Goal: Transaction & Acquisition: Purchase product/service

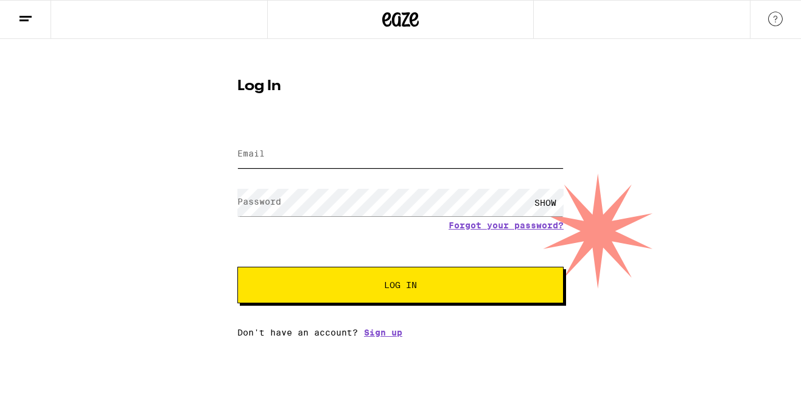
type input "[EMAIL_ADDRESS][DOMAIN_NAME]"
click at [401, 286] on button "Log In" at bounding box center [401, 285] width 326 height 37
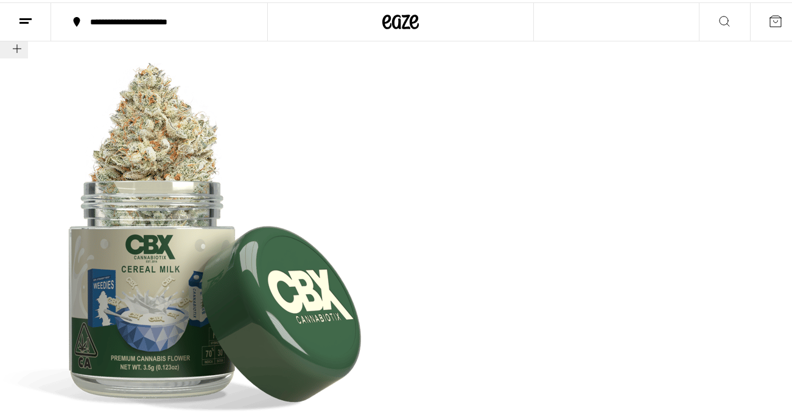
scroll to position [305, 0]
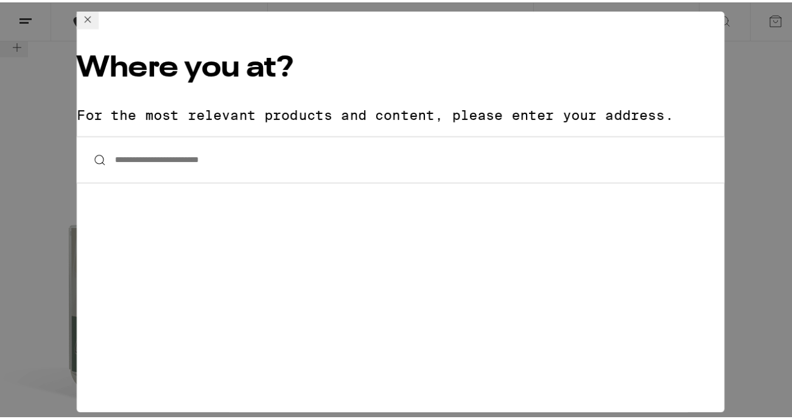
click at [276, 134] on input "**********" at bounding box center [401, 157] width 648 height 47
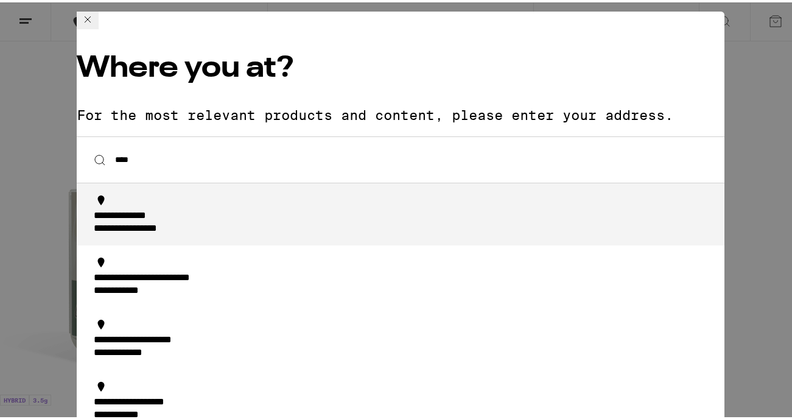
scroll to position [343, 0]
click at [219, 208] on div "**********" at bounding box center [404, 221] width 621 height 26
type input "**********"
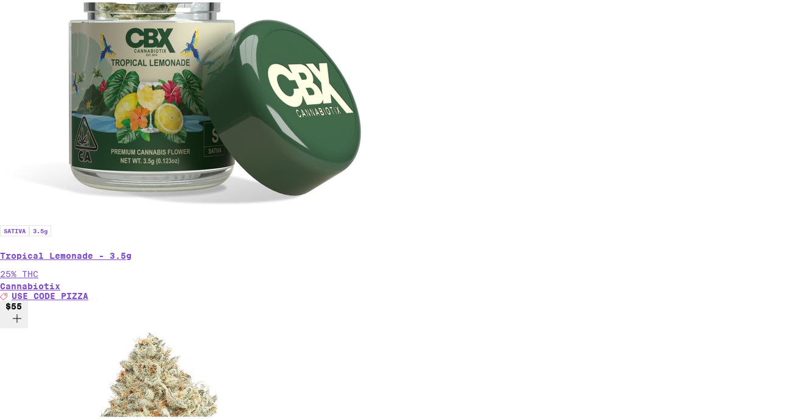
scroll to position [439, 0]
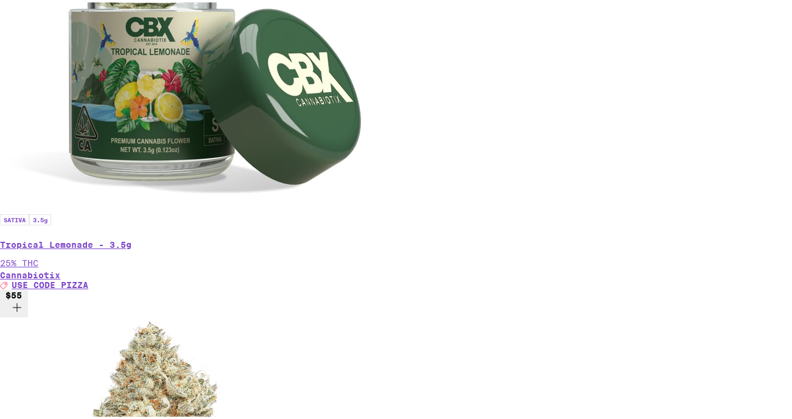
scroll to position [448, 0]
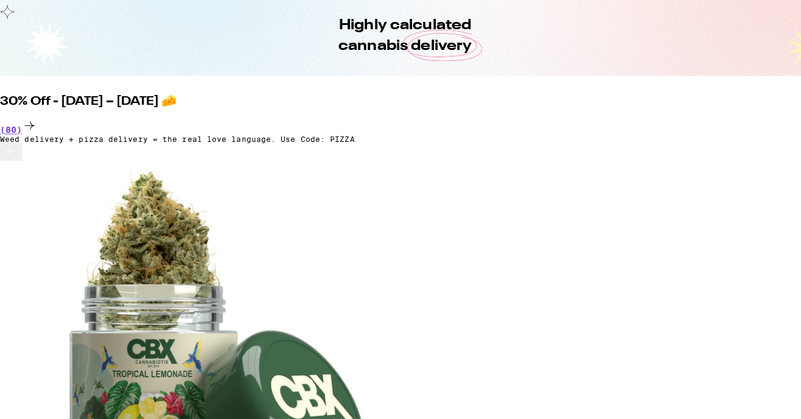
scroll to position [130, 0]
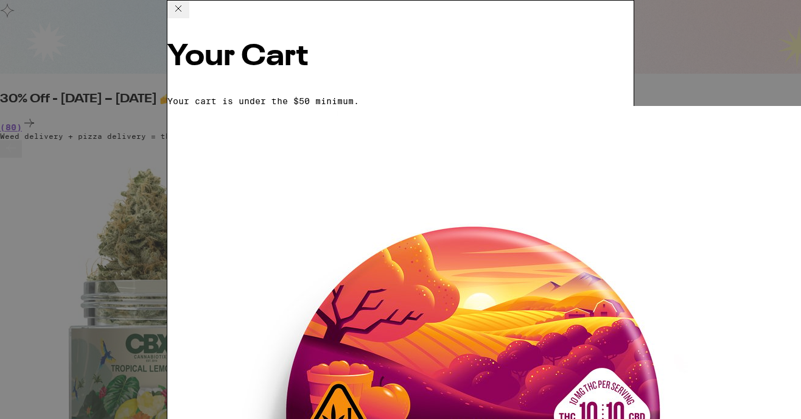
scroll to position [1, 0]
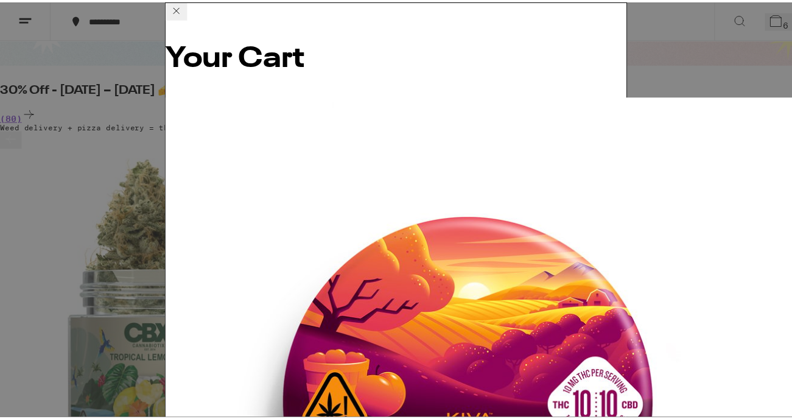
scroll to position [0, 0]
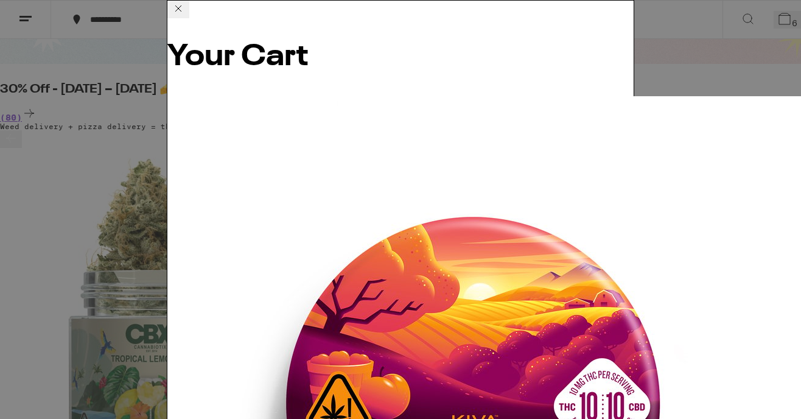
click at [186, 16] on icon at bounding box center [178, 8] width 15 height 15
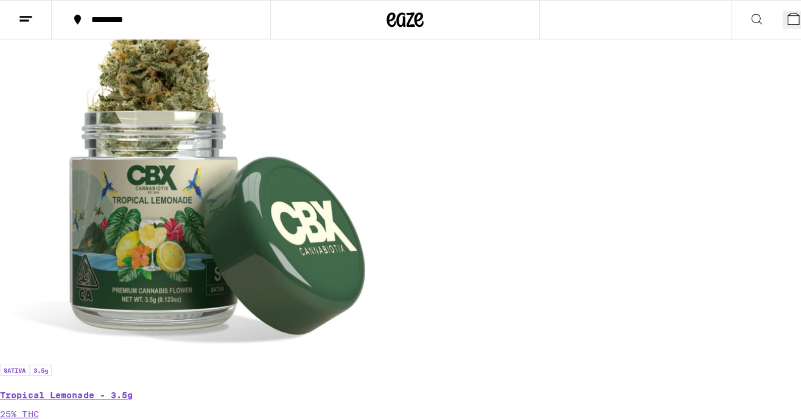
scroll to position [342, 0]
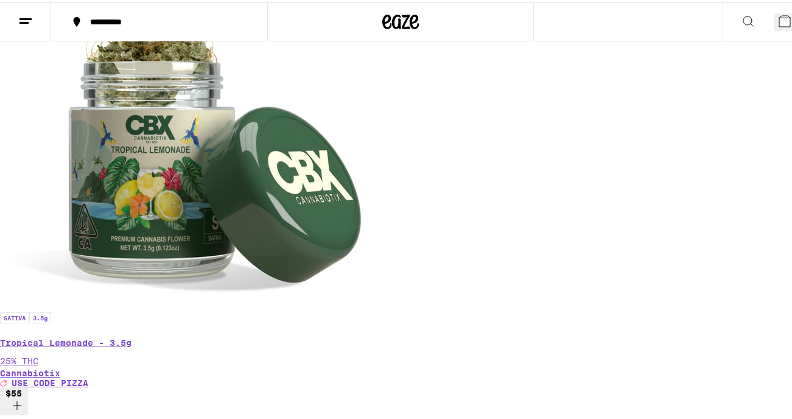
click at [774, 19] on button "7" at bounding box center [787, 20] width 27 height 18
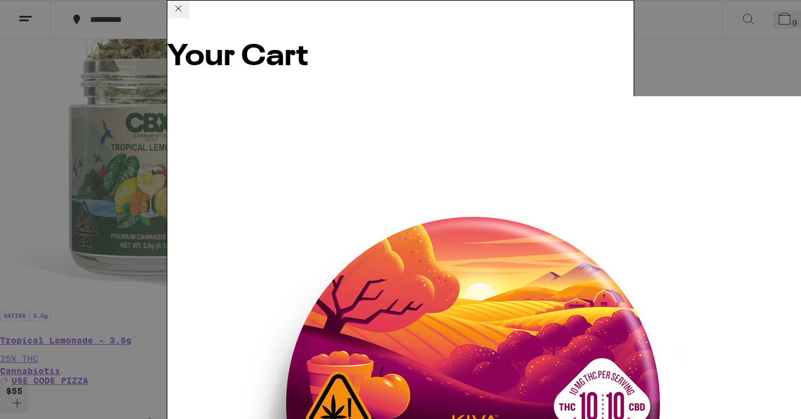
click at [491, 43] on h2 "Your Cart" at bounding box center [400, 57] width 467 height 29
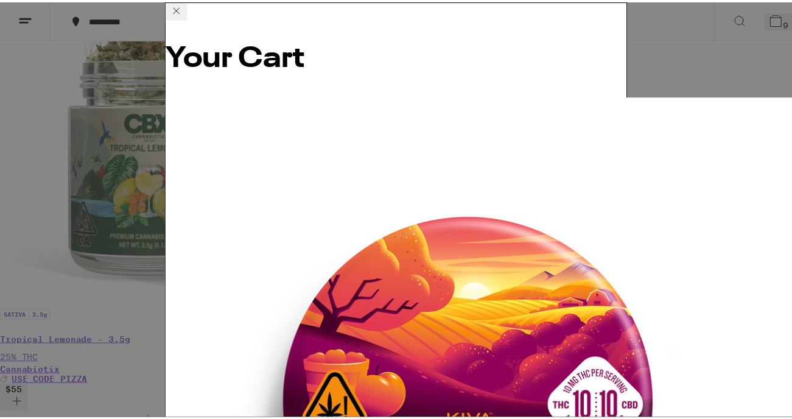
scroll to position [161, 0]
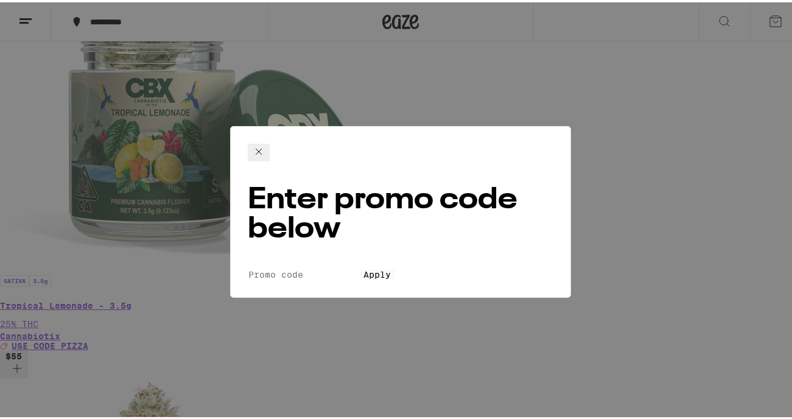
click at [266, 146] on icon at bounding box center [259, 149] width 15 height 15
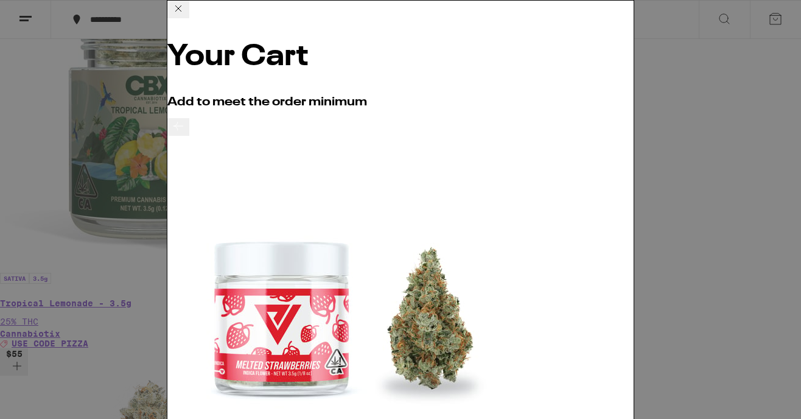
click at [181, 12] on icon at bounding box center [178, 8] width 6 height 6
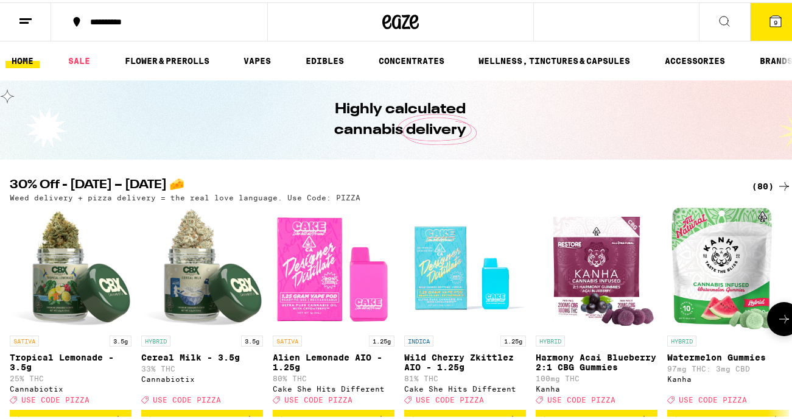
scroll to position [3, 0]
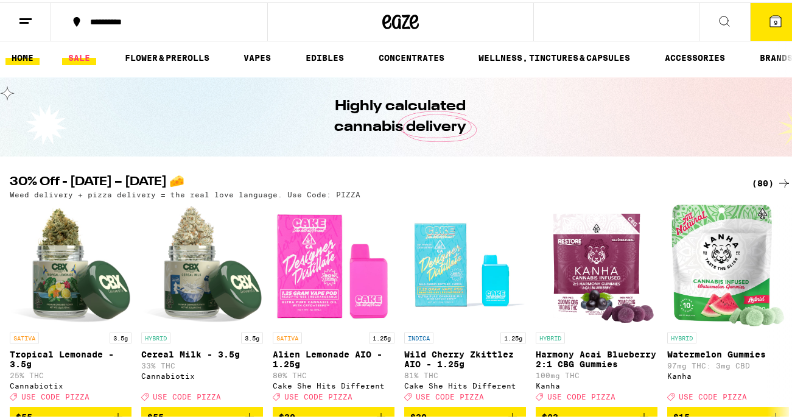
click at [76, 52] on link "SALE" at bounding box center [79, 55] width 34 height 15
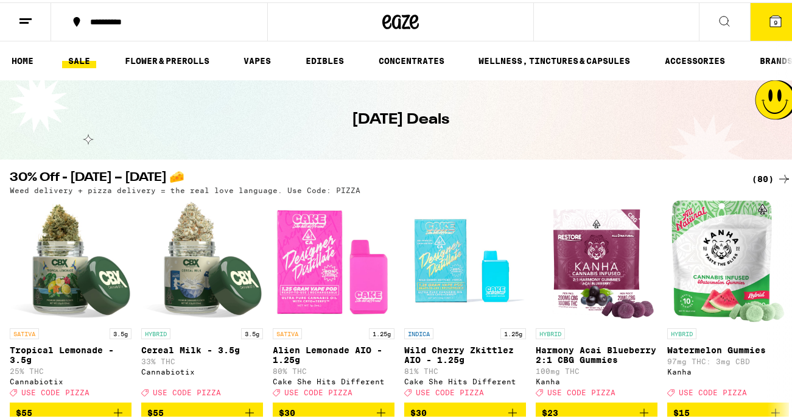
click at [770, 18] on icon at bounding box center [775, 18] width 11 height 11
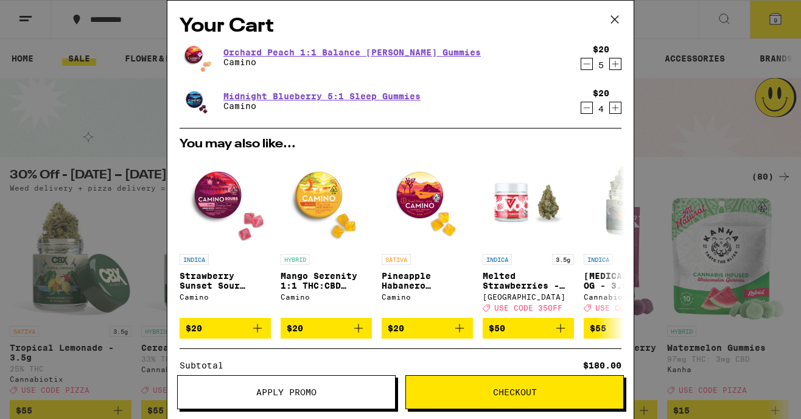
click at [582, 63] on icon "Decrement" at bounding box center [587, 64] width 11 height 15
click at [582, 108] on icon "Decrement" at bounding box center [587, 107] width 11 height 15
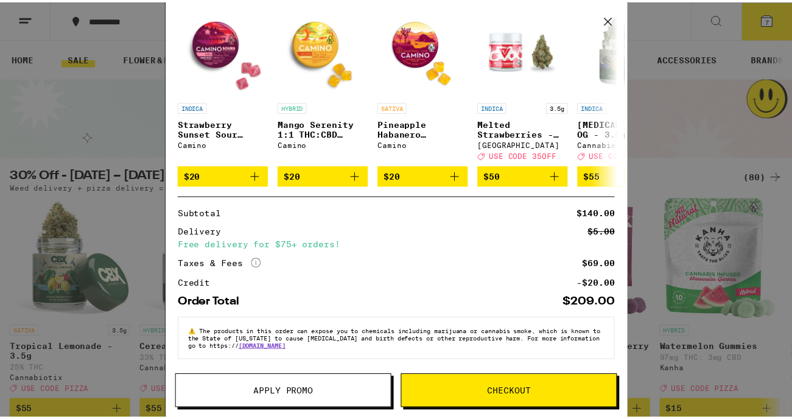
scroll to position [161, 0]
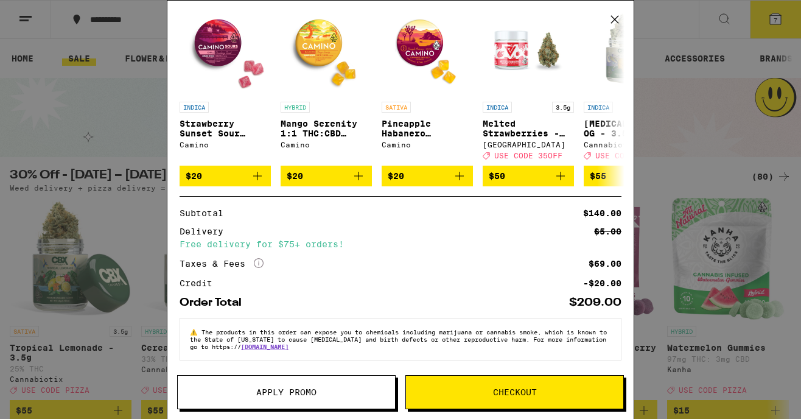
click at [575, 392] on span "Checkout" at bounding box center [514, 392] width 217 height 9
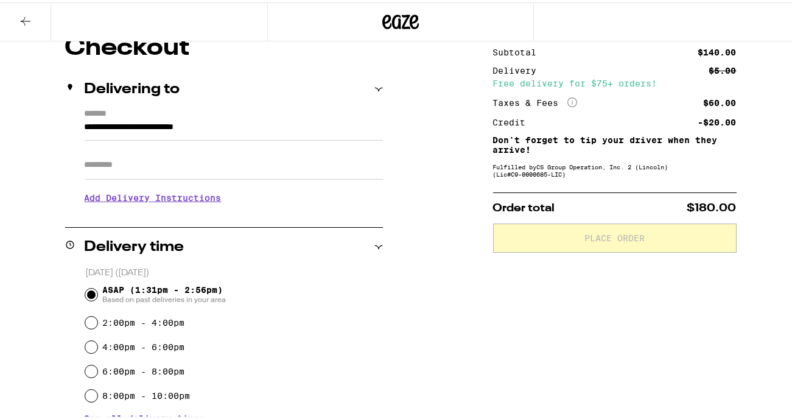
scroll to position [132, 0]
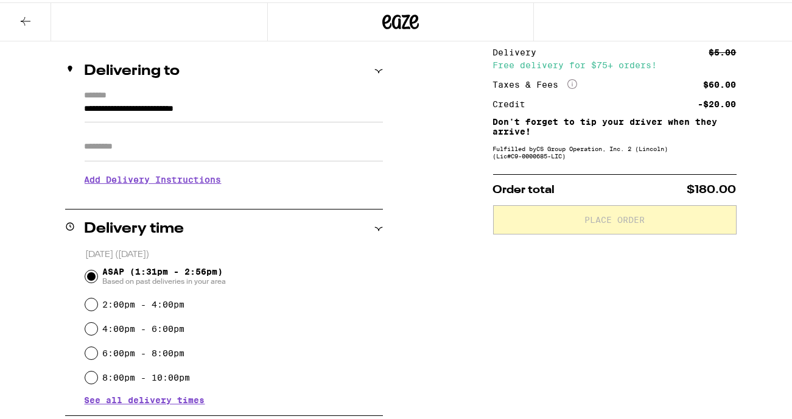
click at [91, 301] on input "2:00pm - 4:00pm" at bounding box center [91, 302] width 12 height 12
radio input "true"
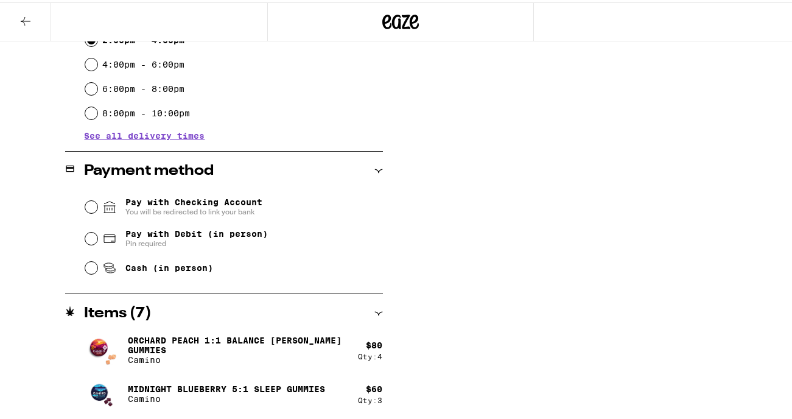
scroll to position [396, 0]
click at [88, 239] on input "Pay with Debit (in person) Pin required" at bounding box center [91, 236] width 12 height 12
radio input "true"
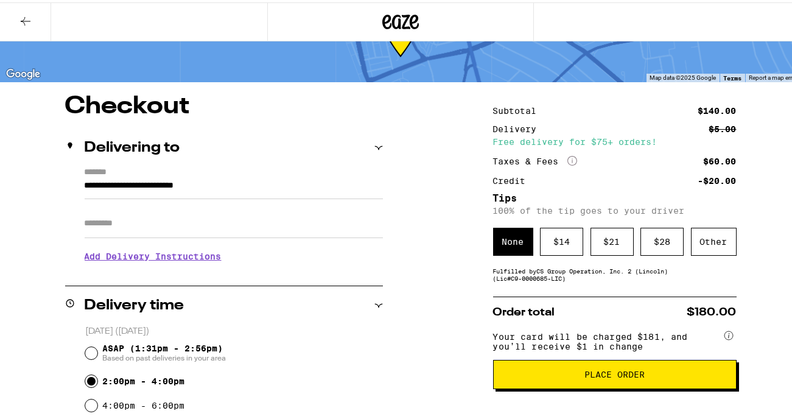
scroll to position [57, 0]
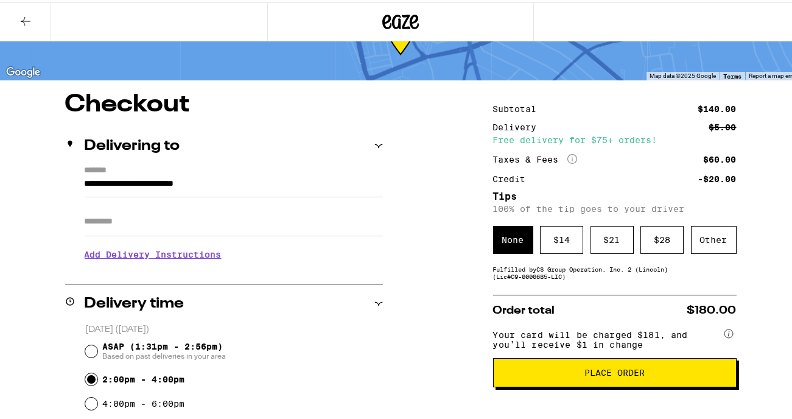
click at [213, 224] on input "Apt/Suite" at bounding box center [234, 219] width 298 height 29
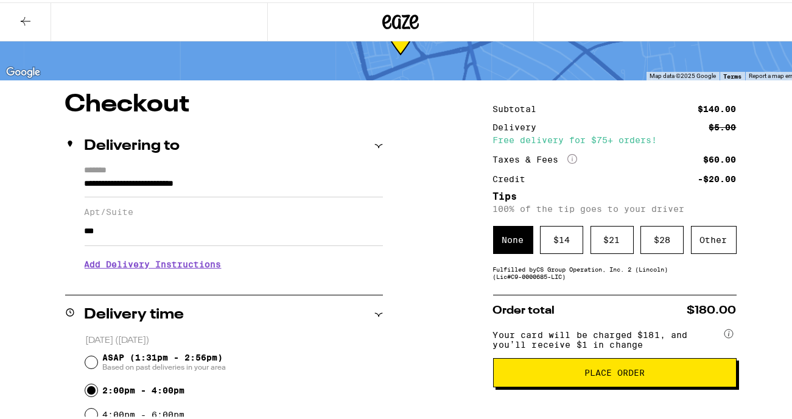
type input "***"
click at [191, 269] on h3 "Add Delivery Instructions" at bounding box center [234, 262] width 298 height 28
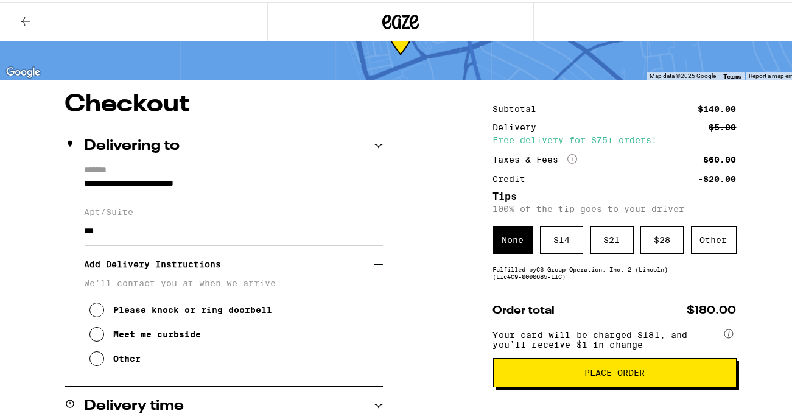
click at [195, 337] on div "Meet me curbside" at bounding box center [158, 332] width 88 height 10
drag, startPoint x: 107, startPoint y: 234, endPoint x: 72, endPoint y: 233, distance: 34.7
click at [72, 234] on div "**********" at bounding box center [224, 266] width 318 height 206
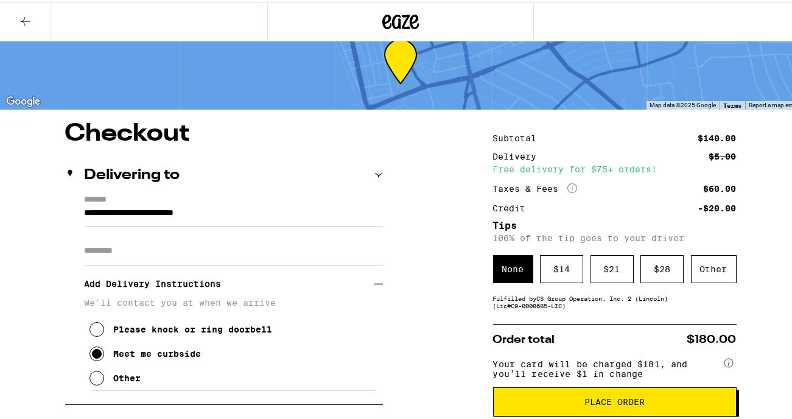
scroll to position [32, 0]
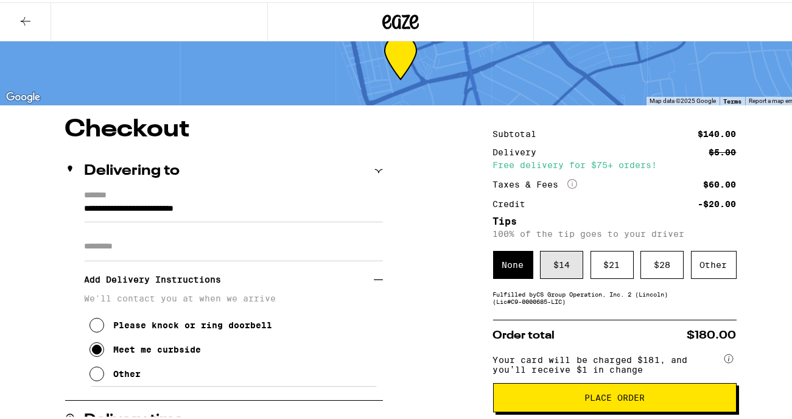
click at [566, 267] on div "$ 14" at bounding box center [561, 262] width 43 height 28
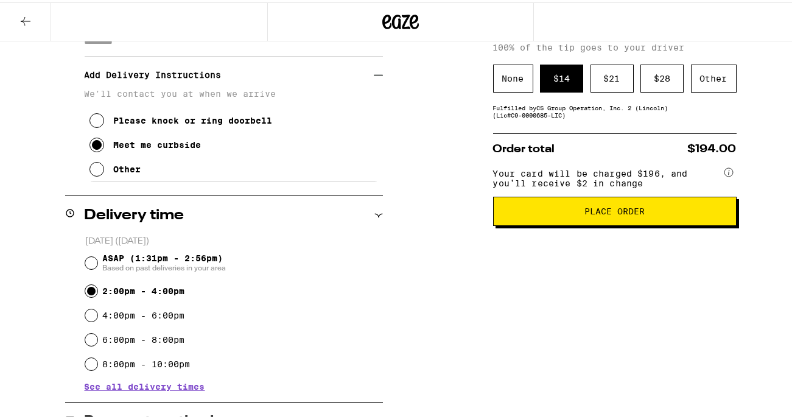
scroll to position [238, 0]
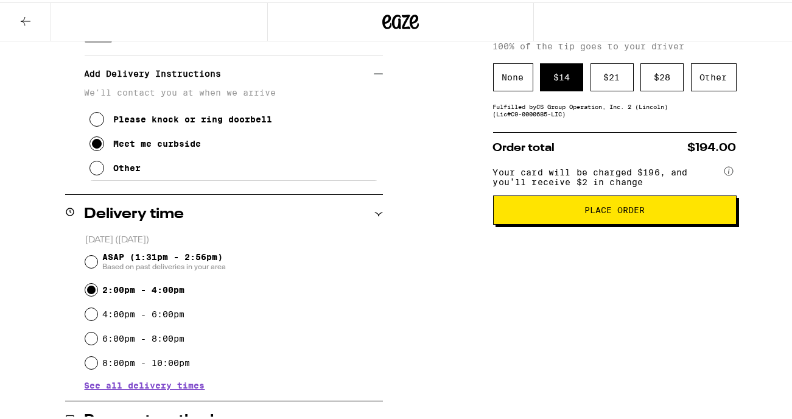
click at [552, 212] on span "Place Order" at bounding box center [615, 207] width 223 height 9
